Goal: Transaction & Acquisition: Purchase product/service

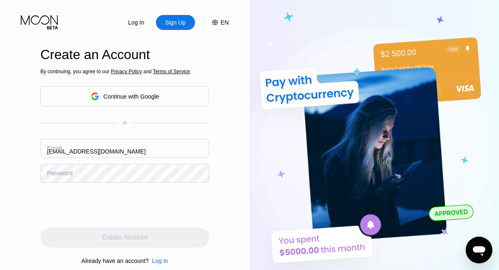
type input "[EMAIL_ADDRESS][DOMAIN_NAME]"
click at [125, 237] on div "Create Account" at bounding box center [124, 237] width 45 height 8
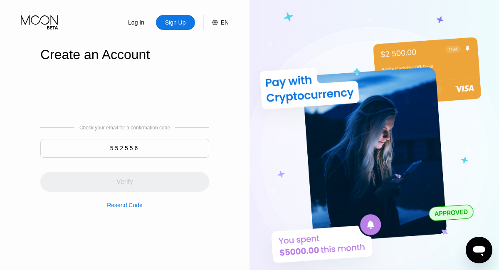
type input "552556"
click at [125, 177] on div "Verify" at bounding box center [124, 182] width 169 height 20
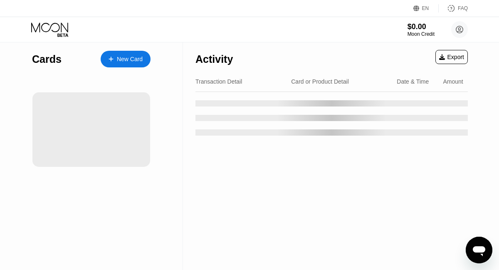
click at [126, 59] on div "New Card" at bounding box center [130, 59] width 26 height 7
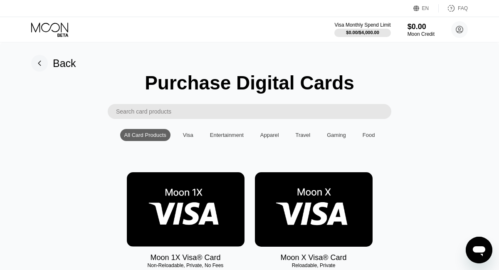
click at [185, 210] on img at bounding box center [186, 209] width 118 height 74
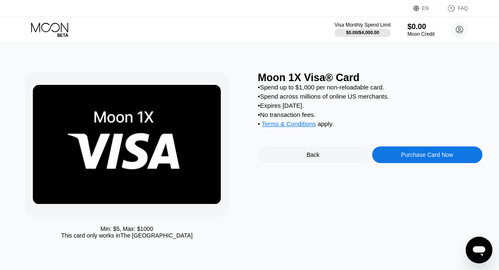
click at [420, 96] on div "• Spend across millions of online US merchants." at bounding box center [370, 96] width 225 height 7
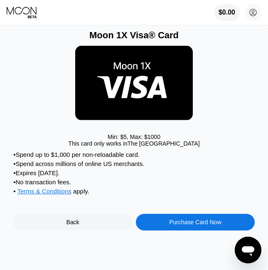
click at [195, 223] on div "Purchase Card Now" at bounding box center [195, 222] width 52 height 7
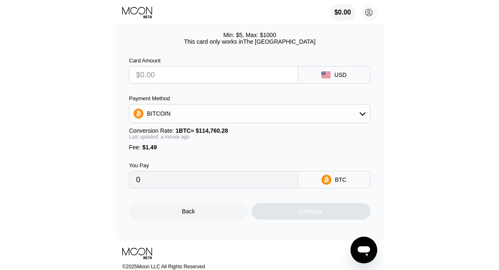
scroll to position [98, 0]
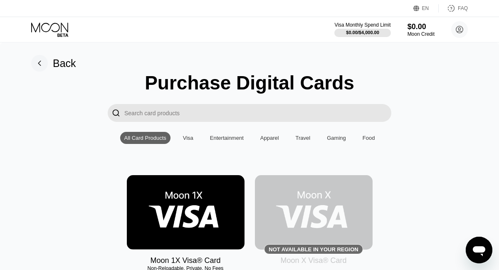
click at [183, 187] on img at bounding box center [186, 212] width 118 height 74
